Goal: Task Accomplishment & Management: Complete application form

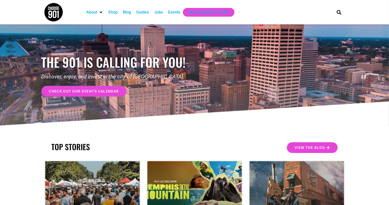
click at [174, 13] on div "Events" at bounding box center [174, 12] width 12 height 6
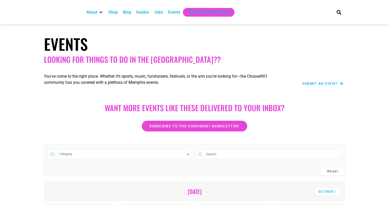
click at [325, 86] on div "Submit an Event" at bounding box center [316, 77] width 59 height 23
click at [318, 83] on span "Submit an Event" at bounding box center [321, 84] width 36 height 4
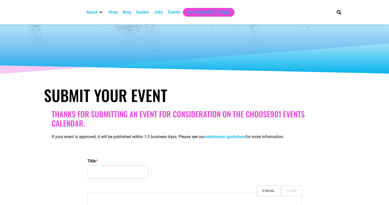
select select
click at [111, 165] on input "Title *" at bounding box center [117, 171] width 61 height 13
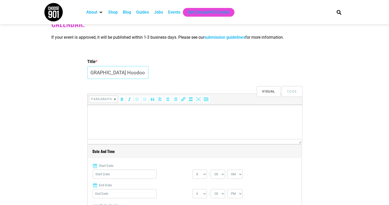
scroll to position [0, 79]
type input "Opening for [PERSON_NAME][GEOGRAPHIC_DATA] Hoodoo History and [GEOGRAPHIC_DATA]"
click at [109, 114] on p at bounding box center [195, 111] width 210 height 6
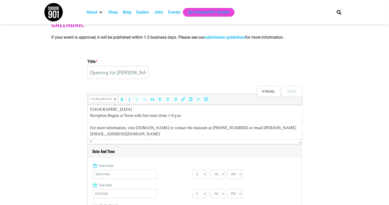
scroll to position [63, 0]
click at [88, 125] on html "Located in the heart of the historic Beale Street district on the third floor o…" at bounding box center [194, 91] width 215 height 98
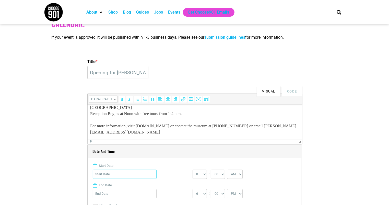
click at [130, 173] on input "Start Date" at bounding box center [125, 173] width 64 height 9
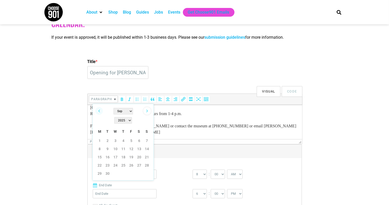
click at [147, 110] on link "Next" at bounding box center [147, 111] width 8 height 8
click at [138, 145] on link "11" at bounding box center [140, 149] width 8 height 8
type input "10/11/2025"
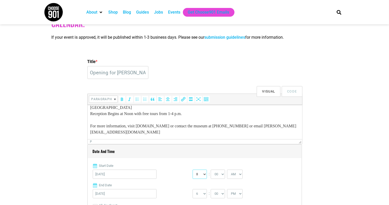
click at [203, 174] on select "0 1 2 3 4 5 6 7 8 9 10 11 12" at bounding box center [200, 173] width 14 height 9
select select "12"
click at [193, 169] on select "0 1 2 3 4 5 6 7 8 9 10 11 12" at bounding box center [200, 173] width 14 height 9
click at [239, 173] on select "AM PM" at bounding box center [235, 173] width 16 height 9
select select "PM"
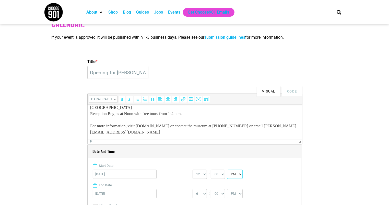
click at [228, 169] on select "AM PM" at bounding box center [235, 173] width 16 height 9
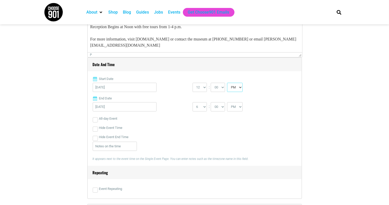
scroll to position [191, 0]
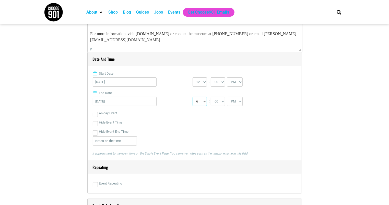
click at [203, 99] on select "1 2 3 4 5 6 7 8 9 10 11 12" at bounding box center [200, 101] width 14 height 9
select select "4"
click at [193, 97] on select "1 2 3 4 5 6 7 8 9 10 11 12" at bounding box center [200, 101] width 14 height 9
click at [133, 127] on div "Hide Event End Time" at bounding box center [195, 131] width 204 height 9
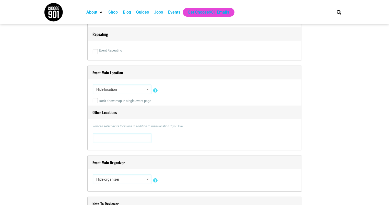
scroll to position [339, 0]
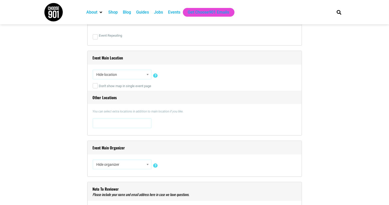
click at [130, 74] on span "Hide location" at bounding box center [122, 74] width 55 height 9
type input "1"
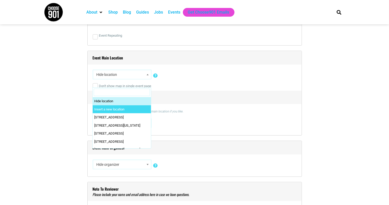
select select "0"
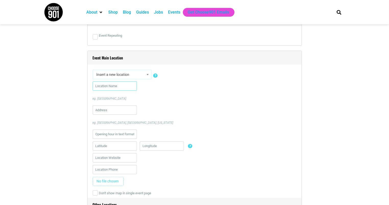
click at [112, 85] on input "text" at bounding box center [115, 85] width 44 height 9
type input "a"
type input "A. Schwab"
click at [108, 108] on input "text" at bounding box center [115, 109] width 44 height 9
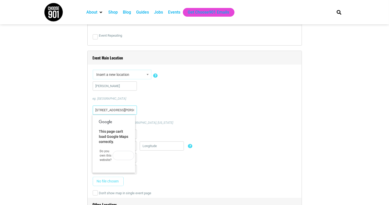
type input "163 Beale Street"
click at [156, 122] on p "eg. City hall, Manhattan, New York" at bounding box center [195, 122] width 204 height 5
click at [167, 125] on div "A. Schwab eg. City Hall 163 Beale Street eg. City hall, Manhattan, New York Lat…" at bounding box center [195, 134] width 204 height 107
click at [123, 111] on input "163 Beale Street" at bounding box center [115, 109] width 44 height 9
click at [114, 115] on div "This page can't load Google Maps correctly. Do you own this website? OK" at bounding box center [114, 144] width 43 height 58
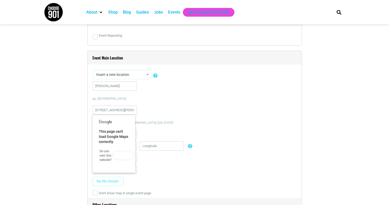
click at [111, 119] on div at bounding box center [114, 122] width 30 height 6
click at [167, 130] on div at bounding box center [195, 135] width 204 height 12
drag, startPoint x: 167, startPoint y: 130, endPoint x: 154, endPoint y: 122, distance: 14.8
click at [154, 122] on div "A. Schwab eg. City Hall 163 Beale Street eg. City hall, Manhattan, New York Lat…" at bounding box center [195, 134] width 204 height 107
click at [154, 122] on p "eg. City hall, Manhattan, New York" at bounding box center [195, 122] width 204 height 5
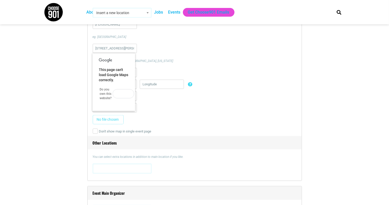
scroll to position [405, 0]
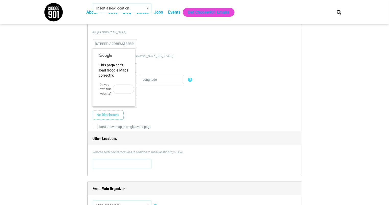
click at [193, 117] on div "Remove image" at bounding box center [195, 116] width 204 height 12
click at [107, 62] on div "This page can't load Google Maps correctly. Do you own this website? OK" at bounding box center [114, 78] width 43 height 58
click at [106, 91] on link "Do you own this website?" at bounding box center [106, 89] width 12 height 12
click at [118, 88] on button "OK" at bounding box center [123, 88] width 21 height 9
click at [171, 47] on div "163 Beale Street eg. City hall, Manhattan, New York" at bounding box center [195, 48] width 204 height 19
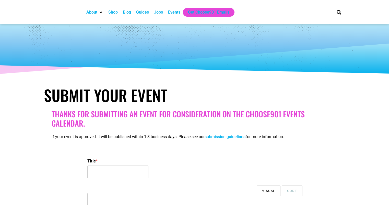
select select
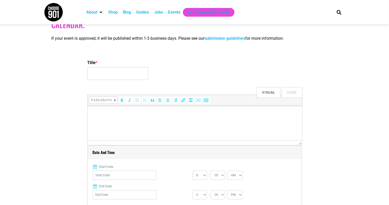
scroll to position [43, 0]
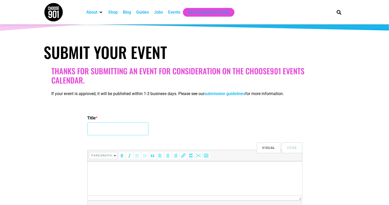
click at [107, 126] on input "Title *" at bounding box center [117, 128] width 61 height 13
type input "Opening for [PERSON_NAME][GEOGRAPHIC_DATA] Hoodoo History and [GEOGRAPHIC_DATA]"
click at [130, 175] on html at bounding box center [194, 168] width 215 height 14
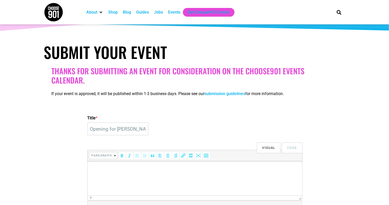
drag, startPoint x: 130, startPoint y: 176, endPoint x: 114, endPoint y: 188, distance: 20.7
click at [114, 175] on html at bounding box center [194, 168] width 215 height 14
drag, startPoint x: 123, startPoint y: 172, endPoint x: 130, endPoint y: 178, distance: 9.6
click at [130, 175] on html at bounding box center [194, 168] width 215 height 14
click at [143, 175] on html at bounding box center [194, 168] width 215 height 14
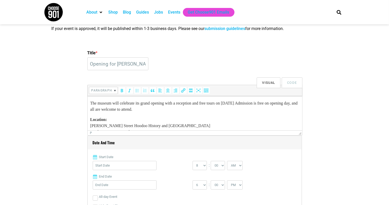
click at [91, 103] on p "The museum will celebrate its grand opening with a reception and free tours on …" at bounding box center [195, 106] width 210 height 12
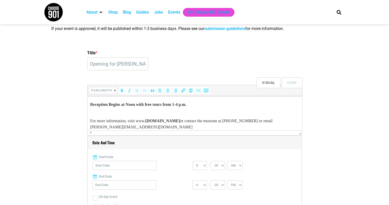
scroll to position [86, 0]
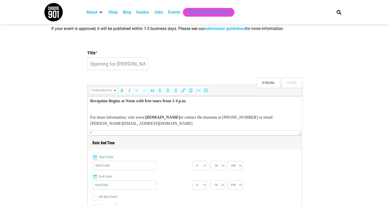
drag, startPoint x: 299, startPoint y: 104, endPoint x: 388, endPoint y: 227, distance: 152.2
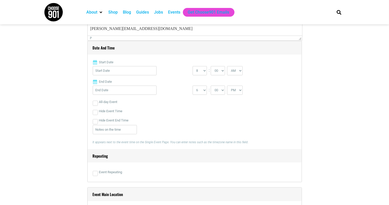
scroll to position [206, 0]
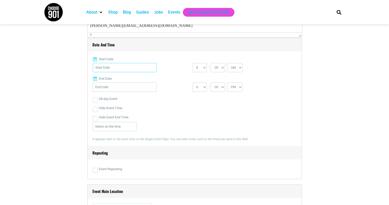
click at [128, 68] on input "Start Date" at bounding box center [125, 67] width 64 height 9
click at [147, 78] on link "Next" at bounding box center [147, 80] width 8 height 8
click at [140, 114] on link "11" at bounding box center [140, 118] width 8 height 8
type input "10/11/2025"
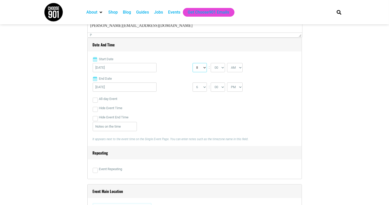
click at [205, 70] on select "0 1 2 3 4 5 6 7 8 9 10 11 12" at bounding box center [200, 67] width 14 height 9
select select "12"
click at [193, 63] on select "0 1 2 3 4 5 6 7 8 9 10 11 12" at bounding box center [200, 67] width 14 height 9
click at [234, 71] on select "AM PM" at bounding box center [235, 67] width 16 height 9
select select "PM"
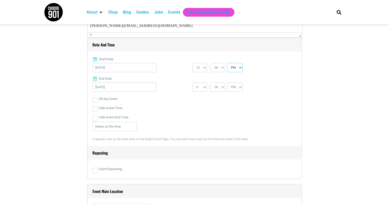
click at [228, 63] on select "AM PM" at bounding box center [235, 67] width 16 height 9
click at [204, 85] on select "1 2 3 4 5 6 7 8 9 10 11 12" at bounding box center [200, 86] width 14 height 9
select select "4"
click at [193, 82] on select "1 2 3 4 5 6 7 8 9 10 11 12" at bounding box center [200, 86] width 14 height 9
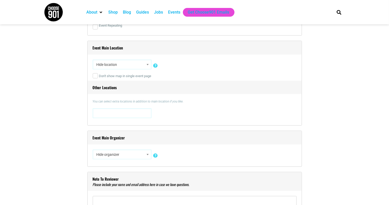
scroll to position [360, 0]
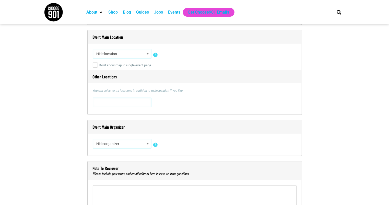
click at [141, 53] on span "Hide location" at bounding box center [122, 53] width 55 height 9
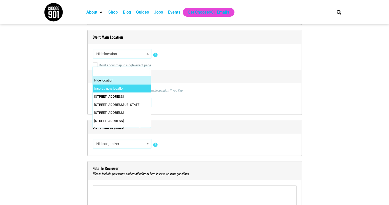
select select "0"
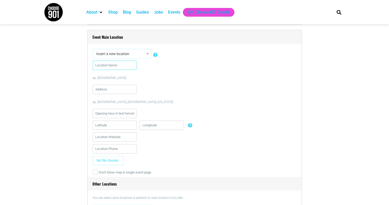
click at [112, 61] on input "text" at bounding box center [115, 65] width 44 height 9
drag, startPoint x: 112, startPoint y: 61, endPoint x: 111, endPoint y: 65, distance: 4.1
click at [111, 65] on input "text" at bounding box center [115, 65] width 44 height 9
type input "a"
type input "A"
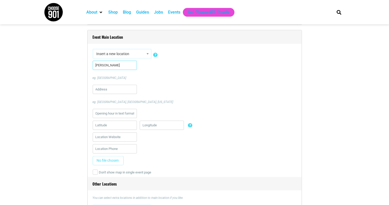
type input "A. Schwab"
click at [111, 87] on input "text" at bounding box center [115, 89] width 44 height 9
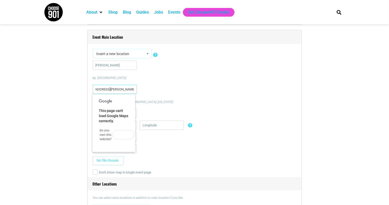
scroll to position [0, 16]
type input "163 Beale Street, Memphis TN 38101"
click at [204, 111] on div at bounding box center [195, 115] width 204 height 12
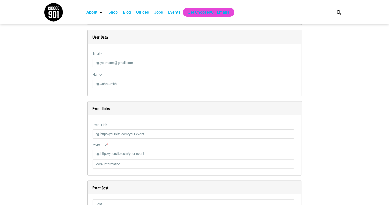
scroll to position [664, 0]
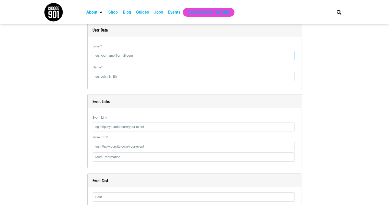
click at [138, 53] on input "Email *" at bounding box center [194, 55] width 202 height 9
type input "tony@hoodoomuseum.org"
click at [125, 75] on input "Name *" at bounding box center [194, 76] width 202 height 9
type input "Tony Kail"
click at [126, 122] on input "Event Link" at bounding box center [194, 126] width 202 height 9
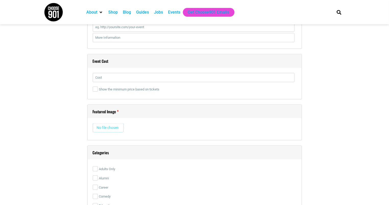
scroll to position [787, 0]
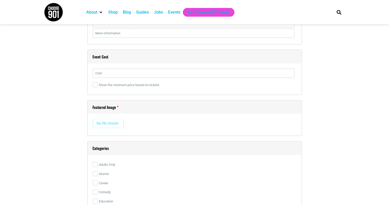
type input "www.hoodoomuseum.org"
click at [152, 71] on input "text" at bounding box center [194, 73] width 202 height 9
type input "Free"
click at [115, 121] on input "file" at bounding box center [108, 123] width 31 height 9
type input "C:\fakepath\BEALE STREET HOODOO HISTORY & FOLKLIFE MUSEUM (1).png"
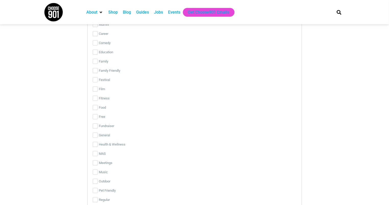
scroll to position [1034, 0]
click at [95, 153] on input "General" at bounding box center [95, 153] width 5 height 5
checkbox input "true"
drag, startPoint x: 389, startPoint y: 147, endPoint x: 391, endPoint y: 148, distance: 2.9
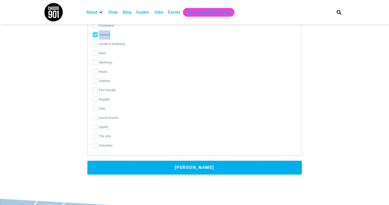
scroll to position [1234, 0]
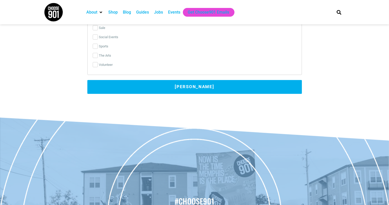
click at [184, 91] on button "Submit Event" at bounding box center [194, 87] width 215 height 14
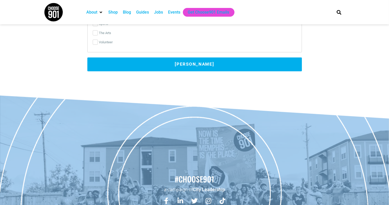
scroll to position [1271, 0]
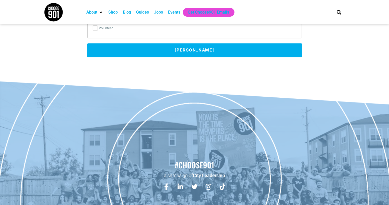
type input "http://hoodoomuseum.org"
click at [196, 49] on button "Submit Event" at bounding box center [194, 50] width 215 height 14
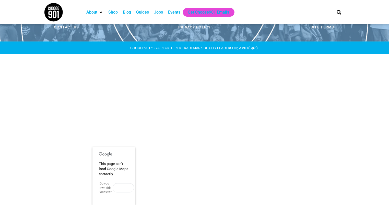
scroll to position [0, 0]
